Goal: Task Accomplishment & Management: Manage account settings

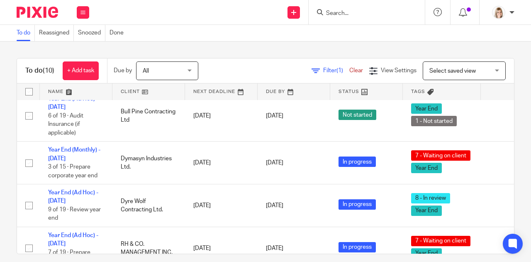
scroll to position [155, 0]
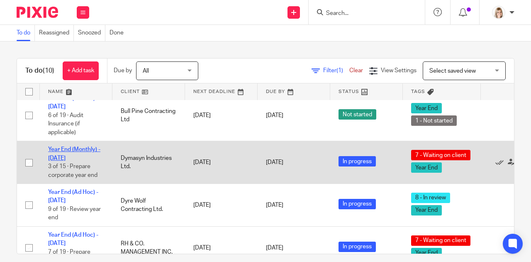
click at [87, 149] on link "Year End (Monthly) - June 2025" at bounding box center [74, 153] width 52 height 14
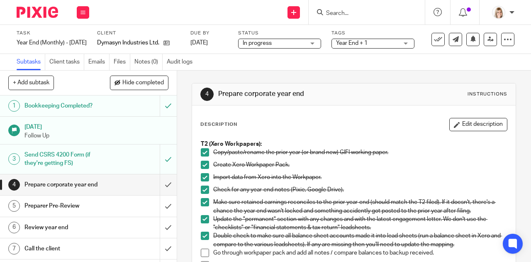
click at [349, 13] on input "Search" at bounding box center [362, 13] width 75 height 7
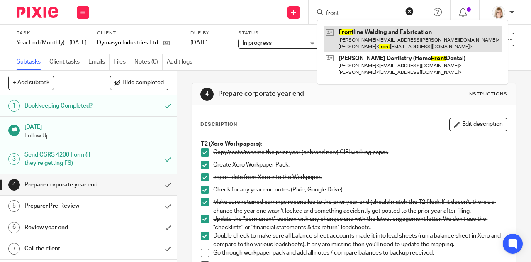
type input "front"
click at [379, 34] on link at bounding box center [412, 39] width 178 height 26
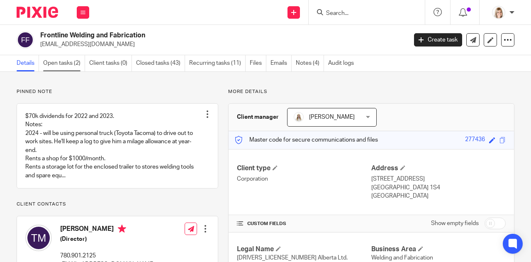
click at [63, 62] on link "Open tasks (2)" at bounding box center [64, 63] width 42 height 16
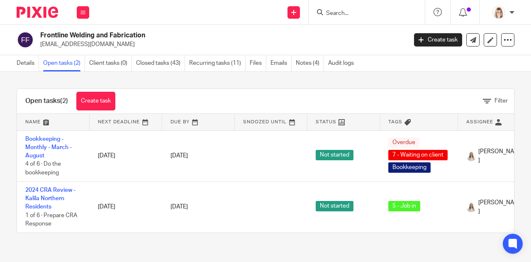
click at [341, 12] on input "Search" at bounding box center [362, 13] width 75 height 7
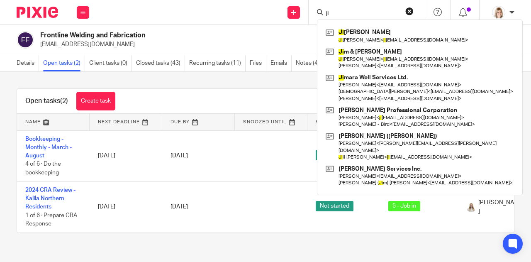
type input "j"
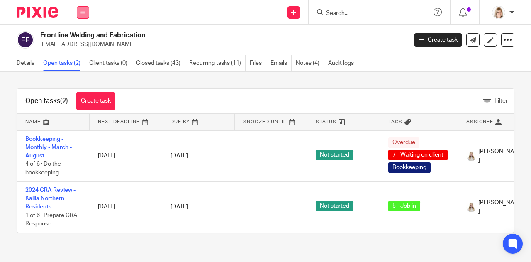
click at [85, 13] on button at bounding box center [83, 12] width 12 height 12
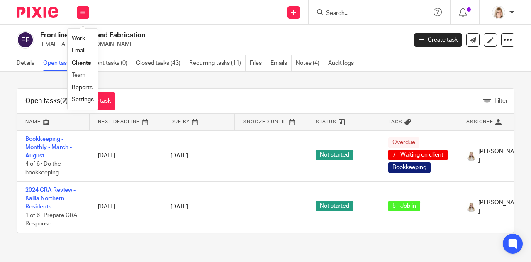
click at [91, 77] on li "Team" at bounding box center [83, 75] width 22 height 12
click at [78, 75] on link "Team" at bounding box center [79, 75] width 14 height 6
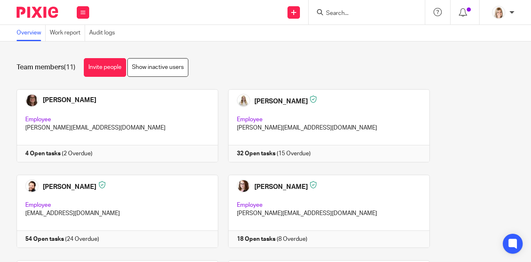
click at [357, 10] on input "Search" at bounding box center [362, 13] width 75 height 7
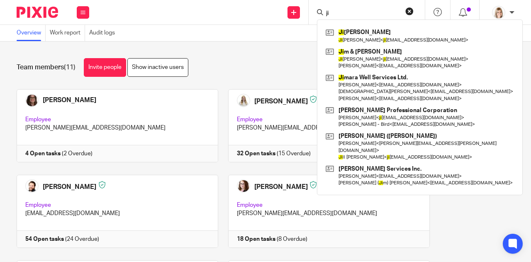
type input "j"
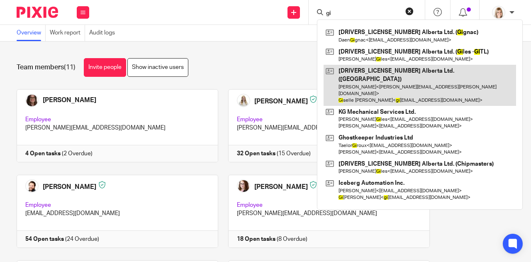
type input "gi"
click at [388, 76] on link at bounding box center [419, 85] width 192 height 41
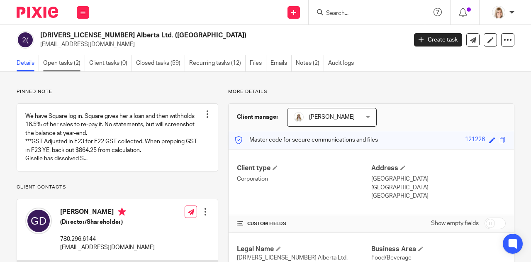
click at [66, 59] on link "Open tasks (2)" at bounding box center [64, 63] width 42 height 16
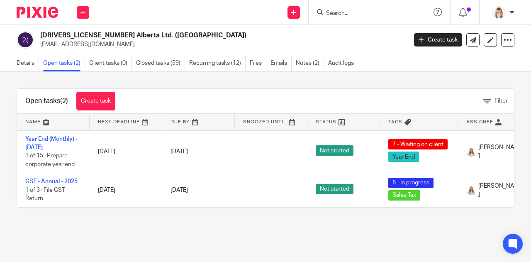
click at [350, 14] on input "Search" at bounding box center [362, 13] width 75 height 7
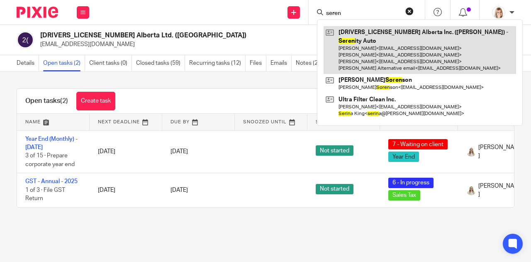
type input "seren"
click at [372, 50] on link at bounding box center [419, 50] width 192 height 48
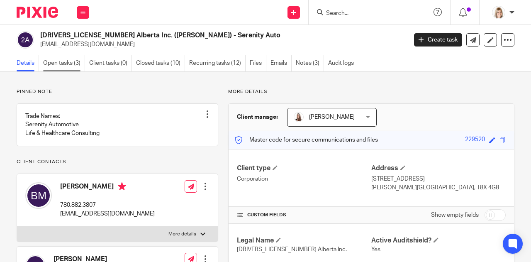
click at [69, 62] on link "Open tasks (3)" at bounding box center [64, 63] width 42 height 16
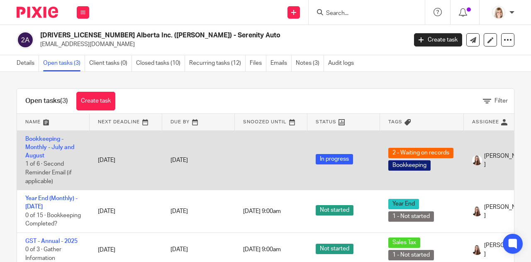
scroll to position [36, 0]
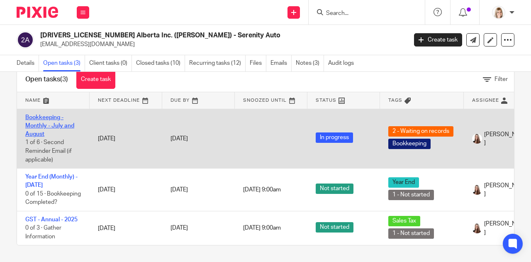
click at [47, 114] on link "Bookkeeping - Monthly - July and August" at bounding box center [49, 125] width 49 height 23
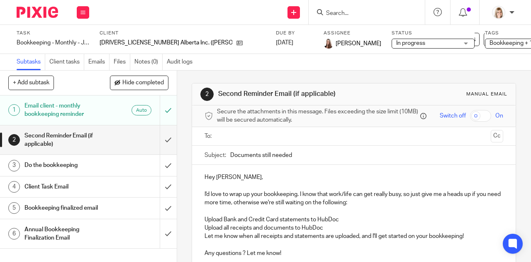
click at [87, 238] on h1 "Annual Bookkeeping Finalization Email" at bounding box center [66, 233] width 85 height 21
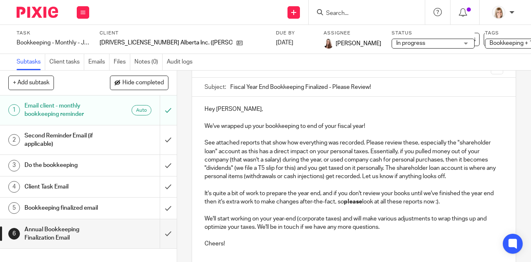
scroll to position [82, 0]
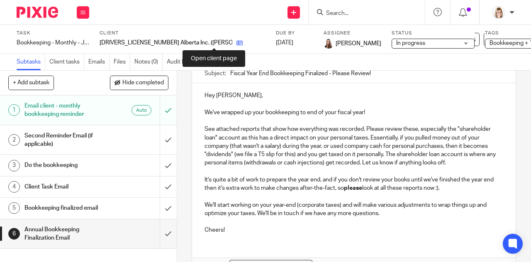
click at [236, 43] on icon at bounding box center [239, 43] width 6 height 6
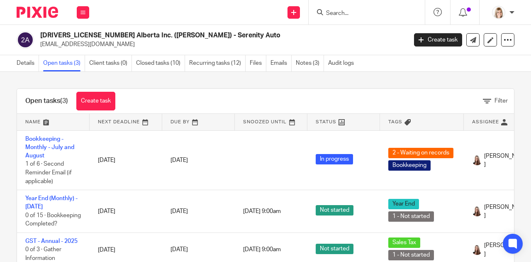
scroll to position [36, 0]
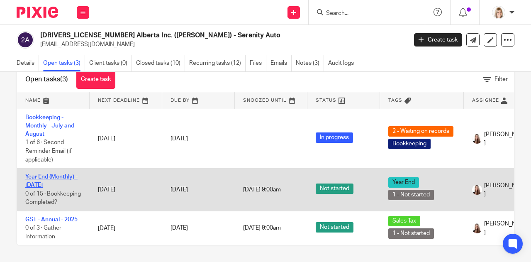
click at [45, 174] on link "Year End (Monthly) - [DATE]" at bounding box center [51, 181] width 52 height 14
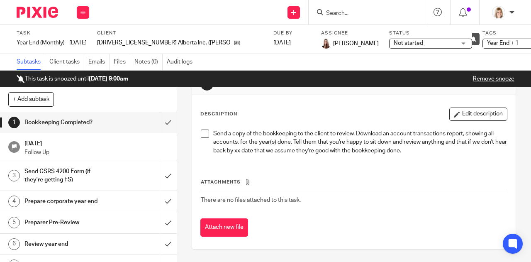
scroll to position [32, 0]
click at [106, 199] on div "Prepare corporate year end" at bounding box center [87, 201] width 127 height 12
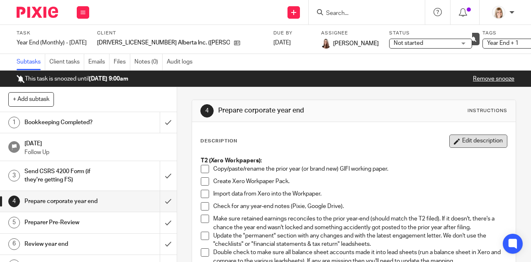
click at [462, 142] on button "Edit description" at bounding box center [478, 140] width 58 height 13
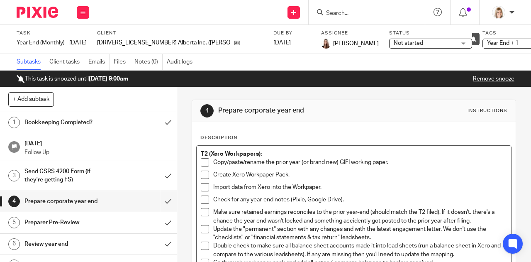
click at [213, 158] on p "Copy/paste/rename the prior year (or brand new) GIFI working paper." at bounding box center [360, 162] width 294 height 8
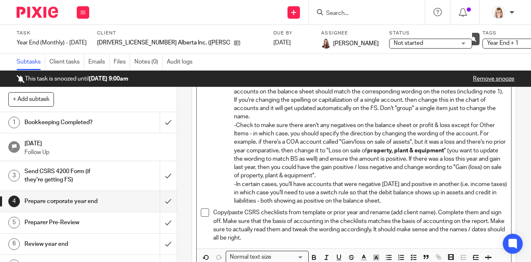
scroll to position [695, 0]
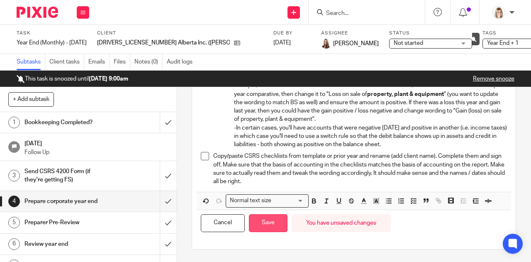
click at [262, 217] on button "Save" at bounding box center [268, 223] width 39 height 18
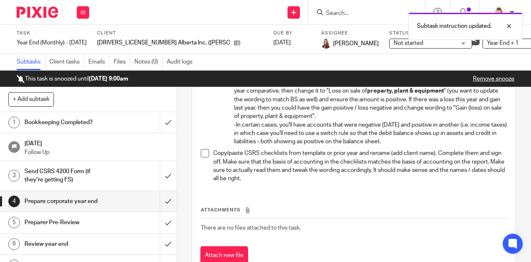
scroll to position [691, 0]
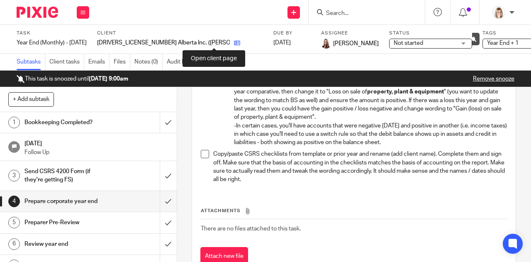
click at [234, 41] on icon at bounding box center [237, 43] width 6 height 6
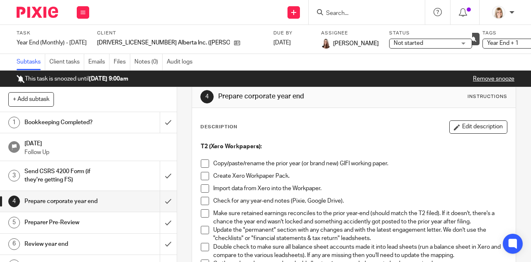
scroll to position [15, 0]
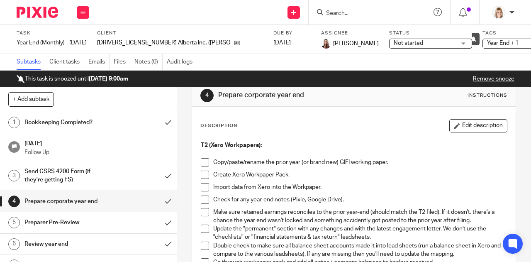
click at [109, 172] on div "Send CSRS 4200 Form (if they're getting FS)" at bounding box center [87, 175] width 127 height 21
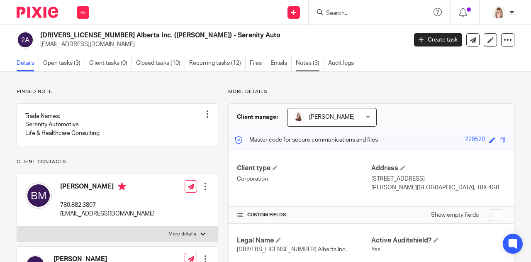
click at [311, 64] on link "Notes (3)" at bounding box center [310, 63] width 28 height 16
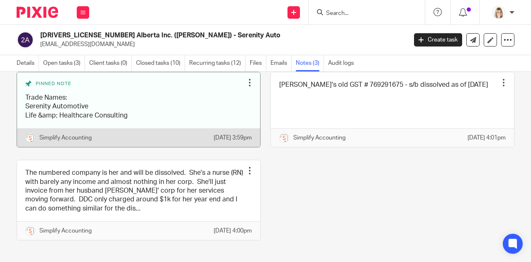
scroll to position [48, 0]
click at [245, 85] on div at bounding box center [249, 82] width 8 height 8
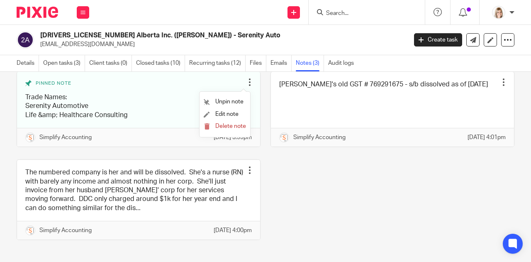
click at [318, 185] on div "Pinned note Trade Names: Serenity Automotive Life &amp; Healthcare Consulting U…" at bounding box center [260, 161] width 507 height 181
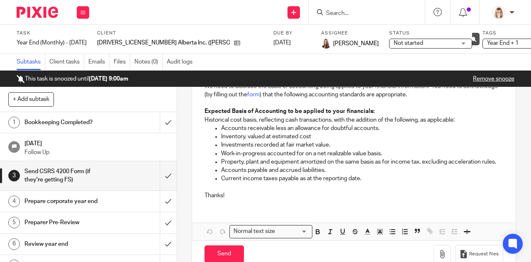
scroll to position [150, 0]
click at [380, 132] on p "Accounts receivable less an allowance for doubtful accounts." at bounding box center [362, 128] width 282 height 8
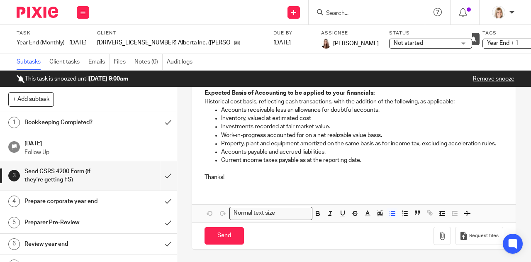
scroll to position [179, 0]
